Goal: Complete application form

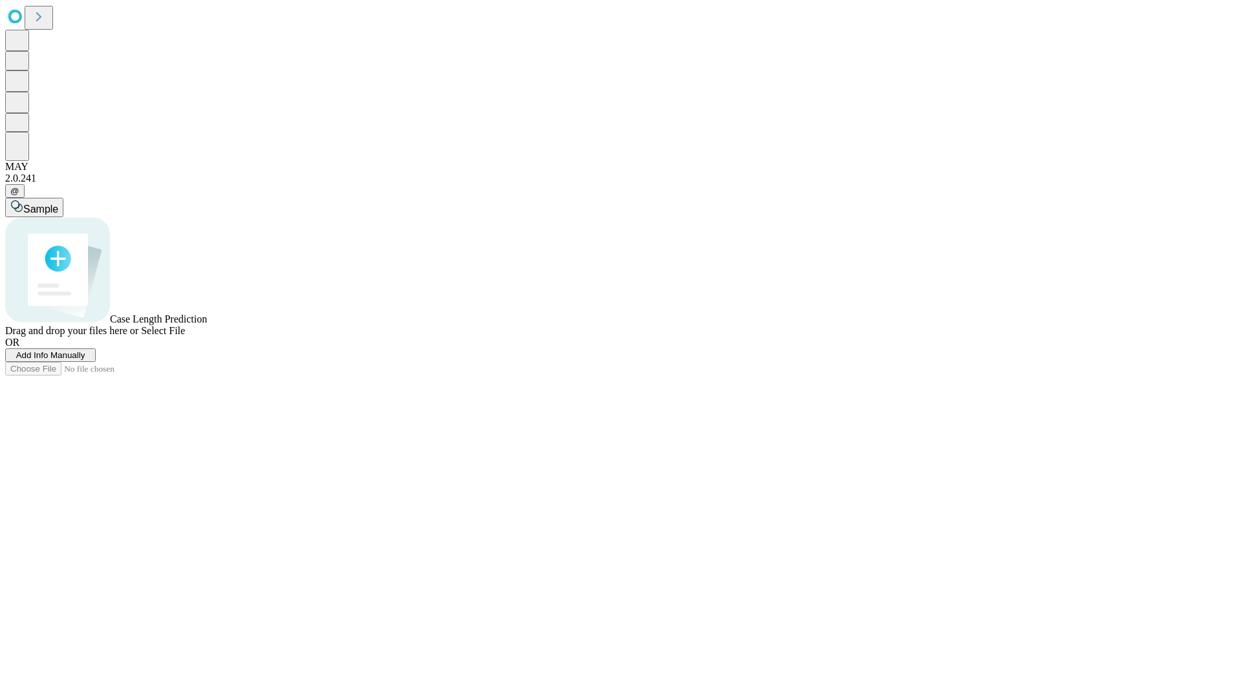
click at [85, 360] on span "Add Info Manually" at bounding box center [50, 356] width 69 height 10
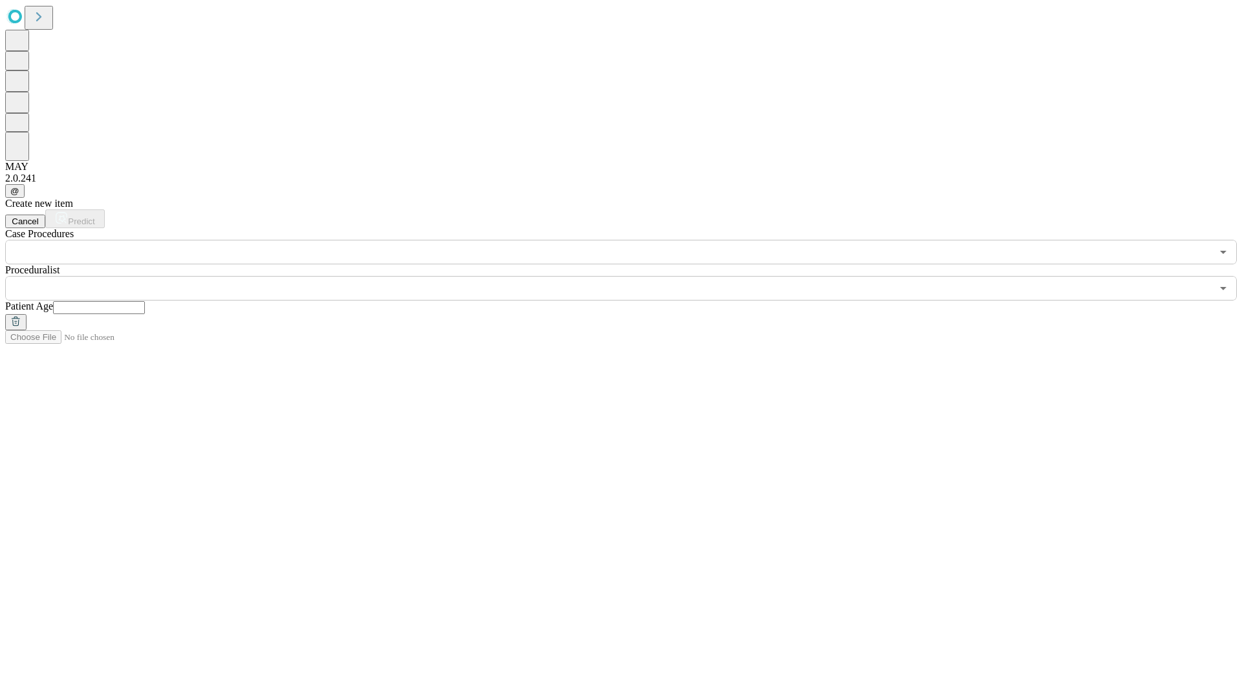
click at [145, 301] on input "text" at bounding box center [99, 307] width 92 height 13
type input "**"
click at [630, 276] on input "text" at bounding box center [608, 288] width 1206 height 25
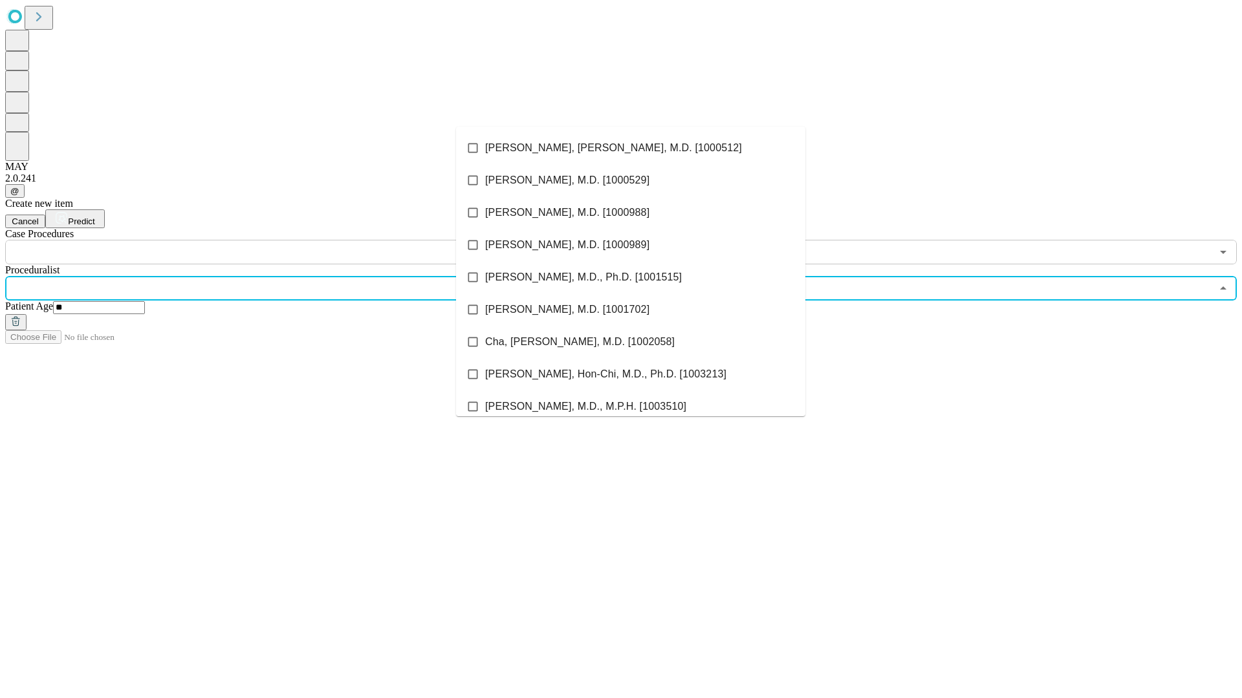
click at [631, 148] on li "[PERSON_NAME], [PERSON_NAME], M.D. [1000512]" at bounding box center [630, 148] width 349 height 32
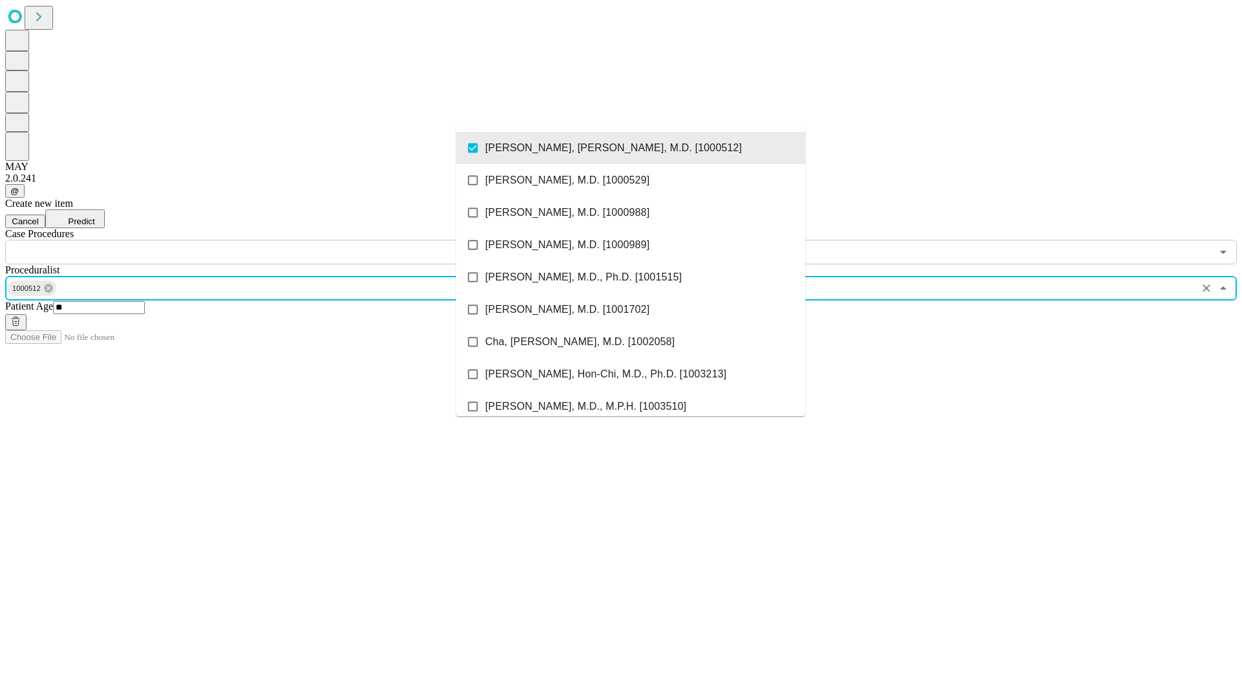
click at [272, 240] on input "text" at bounding box center [608, 252] width 1206 height 25
